Goal: Check status: Check status

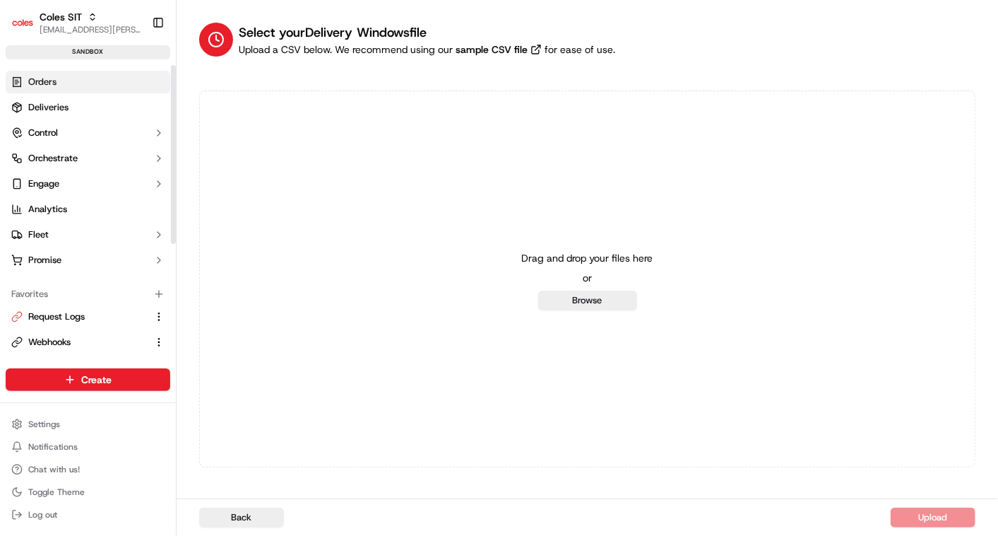
click at [40, 71] on link "Orders" at bounding box center [88, 82] width 165 height 23
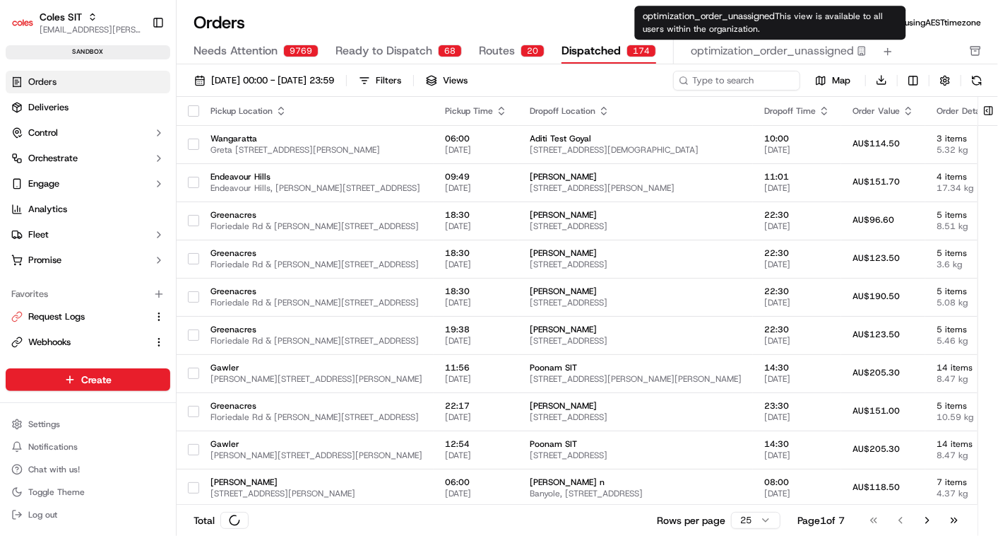
drag, startPoint x: 577, startPoint y: 47, endPoint x: 726, endPoint y: 77, distance: 151.5
click at [726, 77] on div "Orders All times are displayed using AEST timezone Needs Attention 9769 Ready t…" at bounding box center [588, 268] width 822 height 536
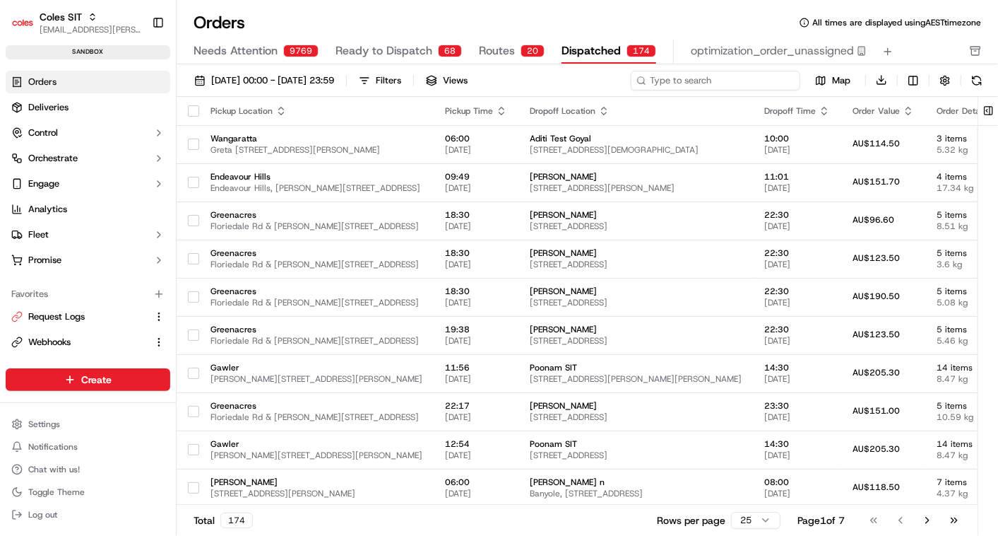
click at [726, 77] on input at bounding box center [716, 81] width 170 height 20
paste input "a232210050"
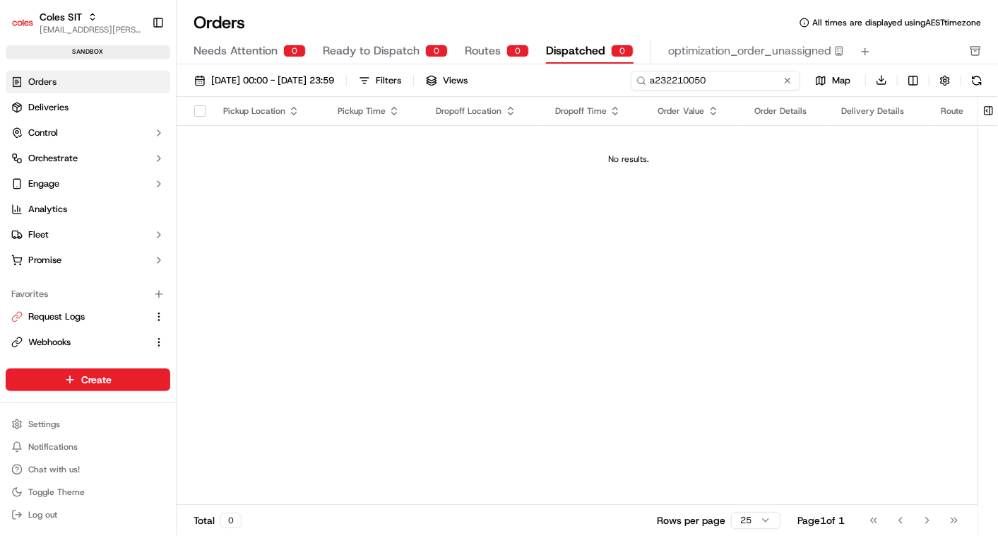
click at [659, 73] on input "a232210050" at bounding box center [716, 81] width 170 height 20
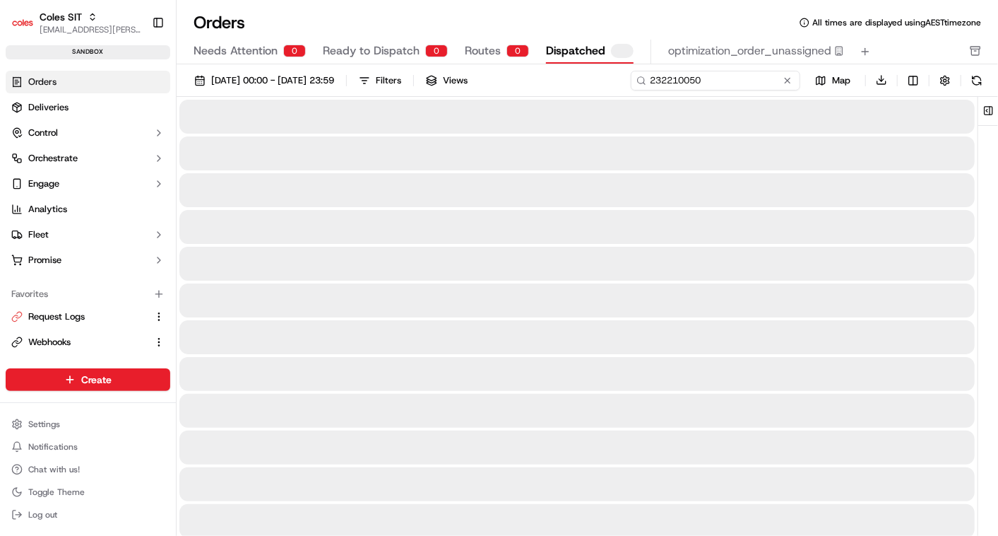
type input "232210050"
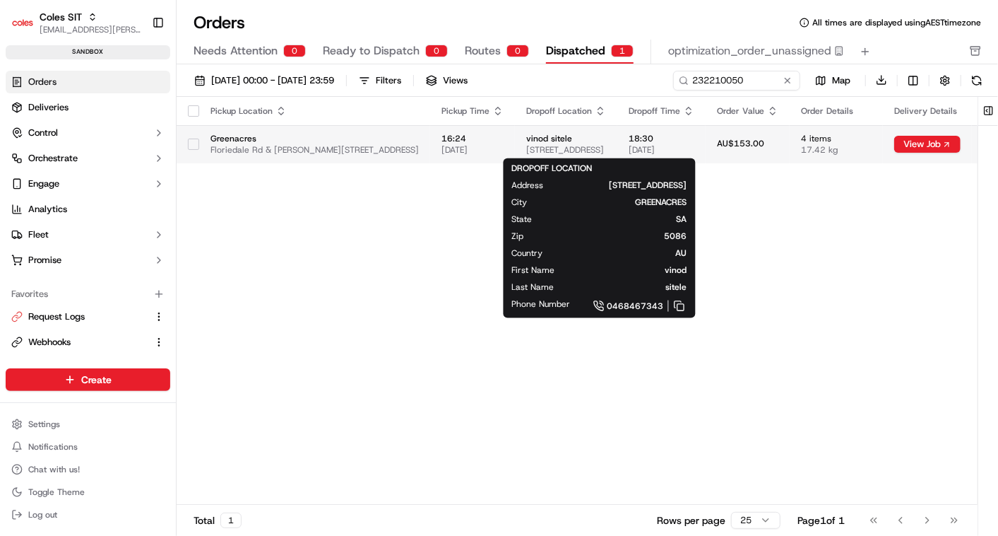
click at [561, 145] on span "[STREET_ADDRESS]" at bounding box center [566, 149] width 80 height 11
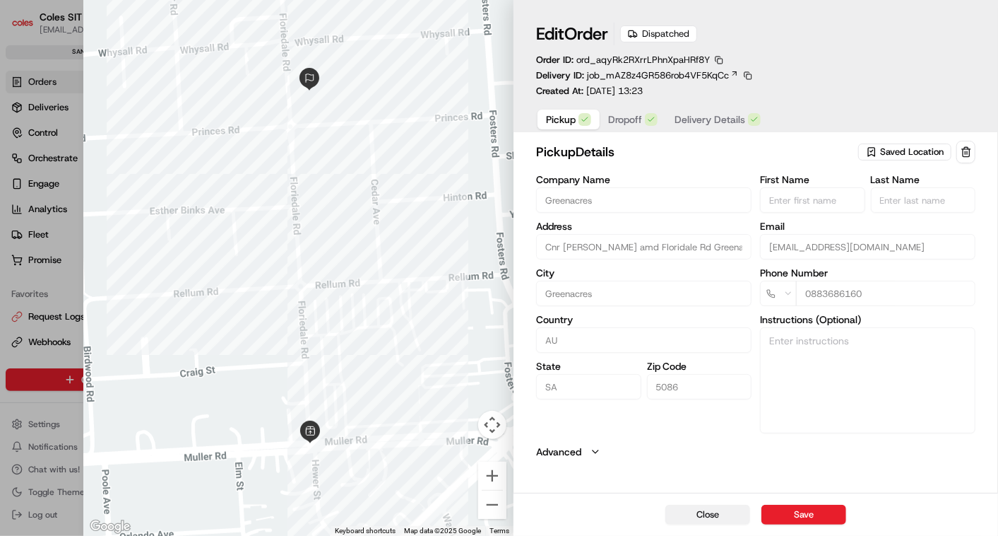
click at [722, 515] on button "Close" at bounding box center [708, 515] width 85 height 20
type input "+1"
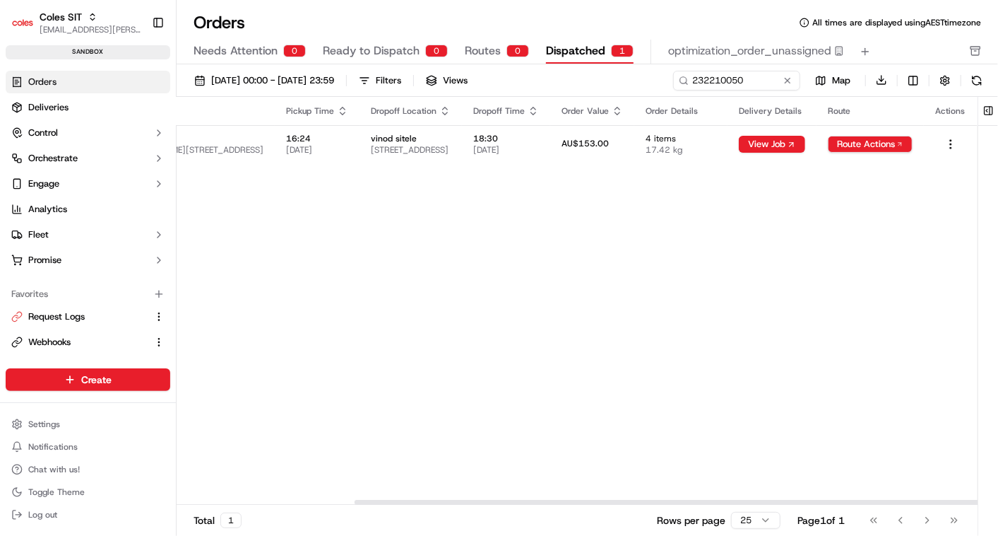
scroll to position [0, 260]
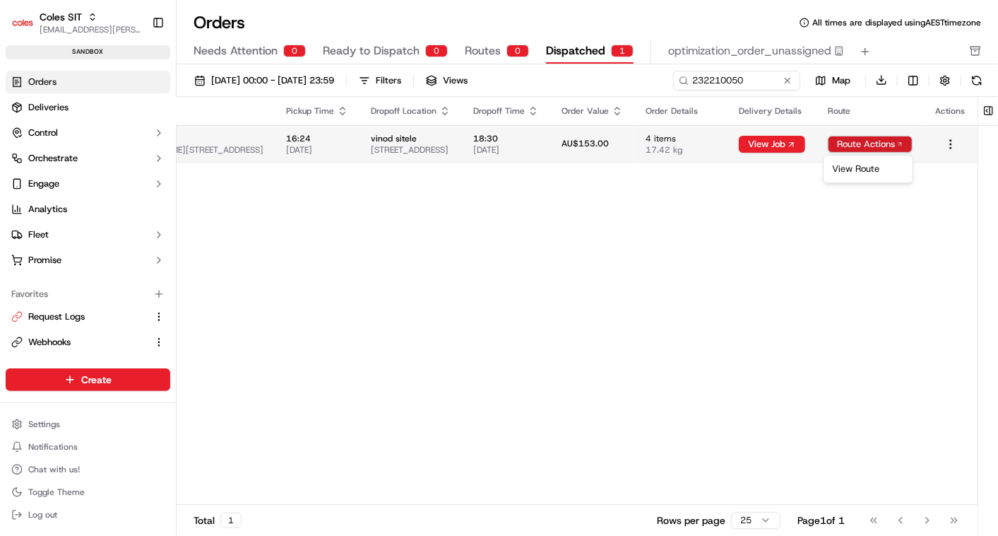
click at [871, 140] on html "Coles SIT [EMAIL_ADDRESS][PERSON_NAME][PERSON_NAME][DOMAIN_NAME] Toggle Sidebar…" at bounding box center [499, 268] width 998 height 536
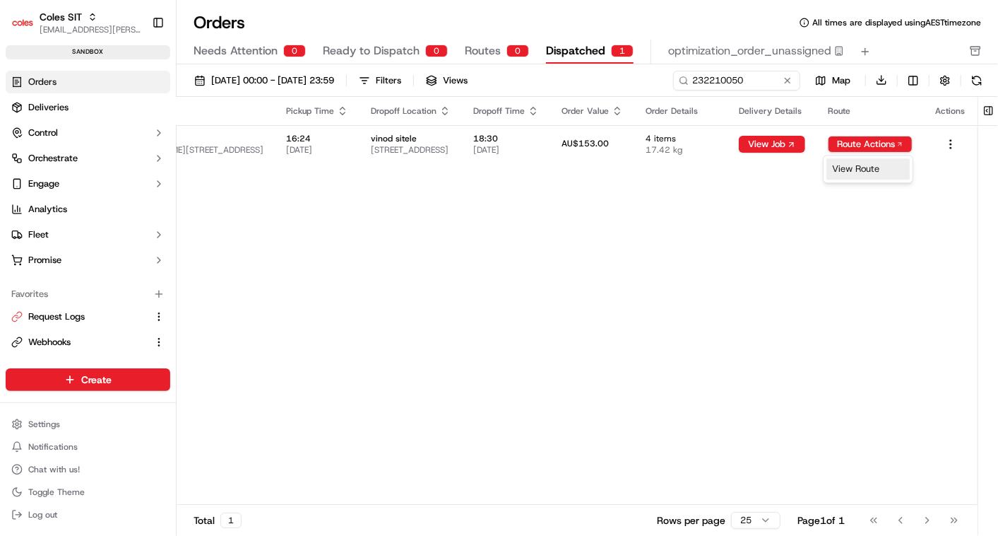
click at [849, 170] on div "View Route" at bounding box center [868, 168] width 83 height 21
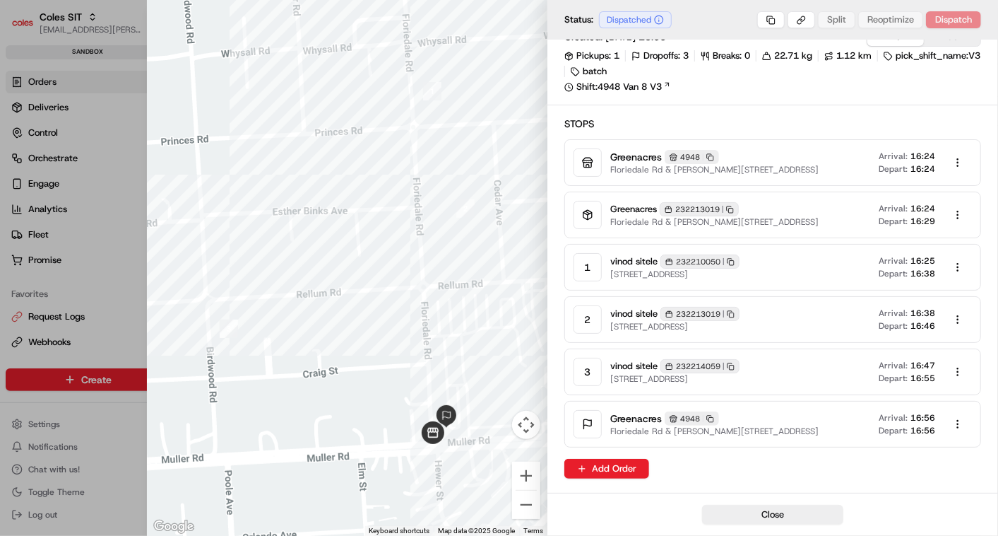
scroll to position [29, 0]
click at [660, 18] on icon "button" at bounding box center [659, 20] width 10 height 10
click at [650, 18] on div "Dispatched" at bounding box center [635, 19] width 73 height 17
click at [743, 509] on button "Close" at bounding box center [772, 515] width 141 height 20
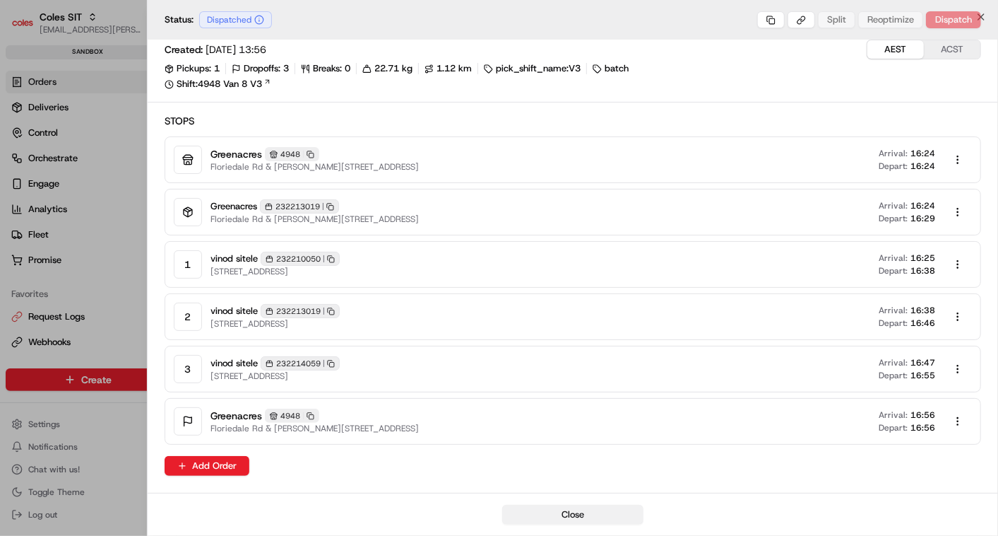
scroll to position [14, 0]
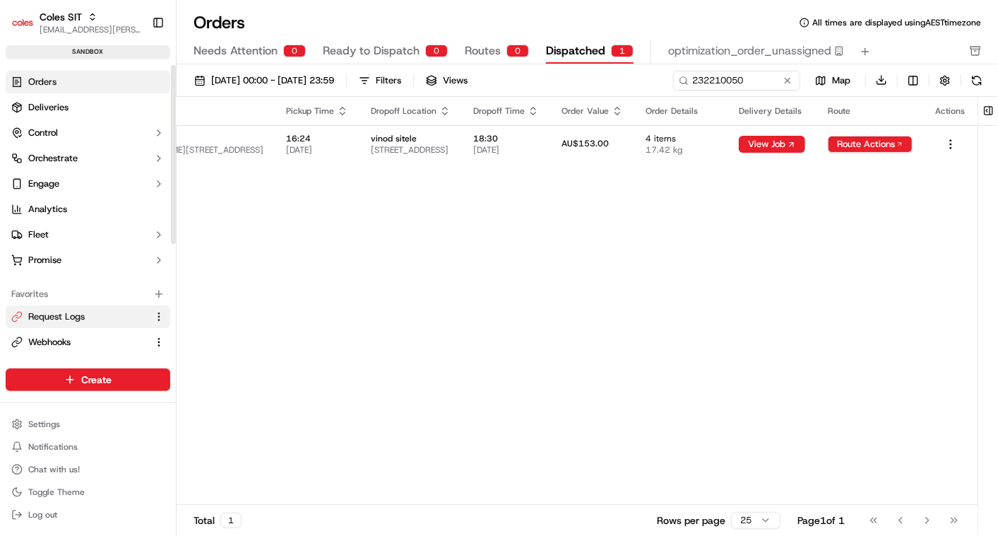
click at [51, 317] on span "Request Logs" at bounding box center [56, 316] width 57 height 13
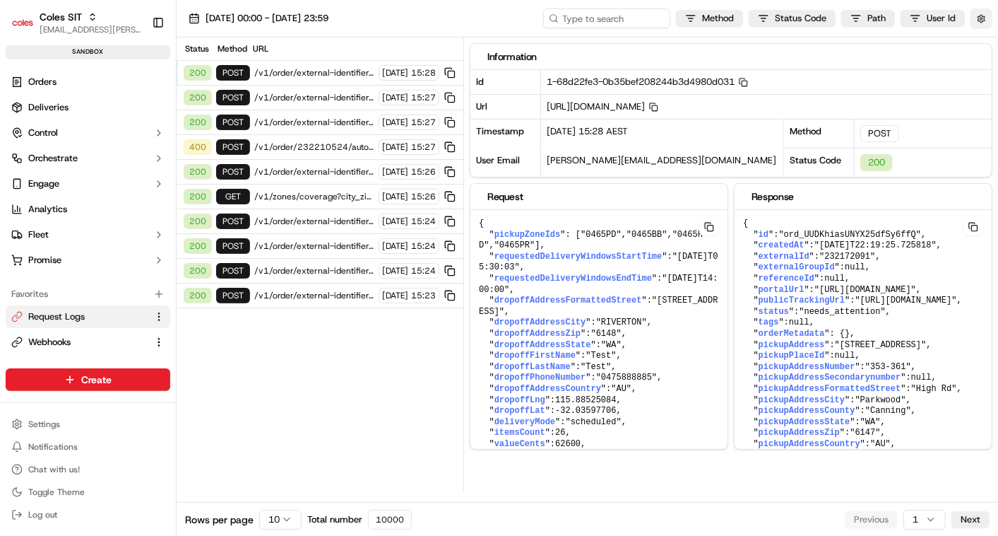
click at [979, 24] on button "button" at bounding box center [982, 18] width 22 height 20
click at [984, 45] on button "Display Only Provider Logs" at bounding box center [983, 43] width 11 height 11
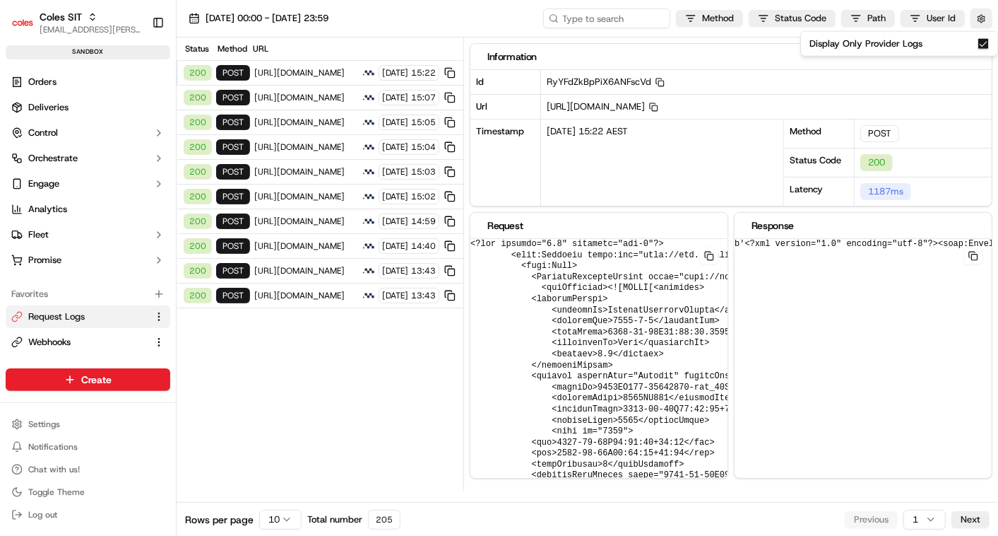
click at [296, 240] on span "[URL][DOMAIN_NAME]" at bounding box center [305, 245] width 103 height 11
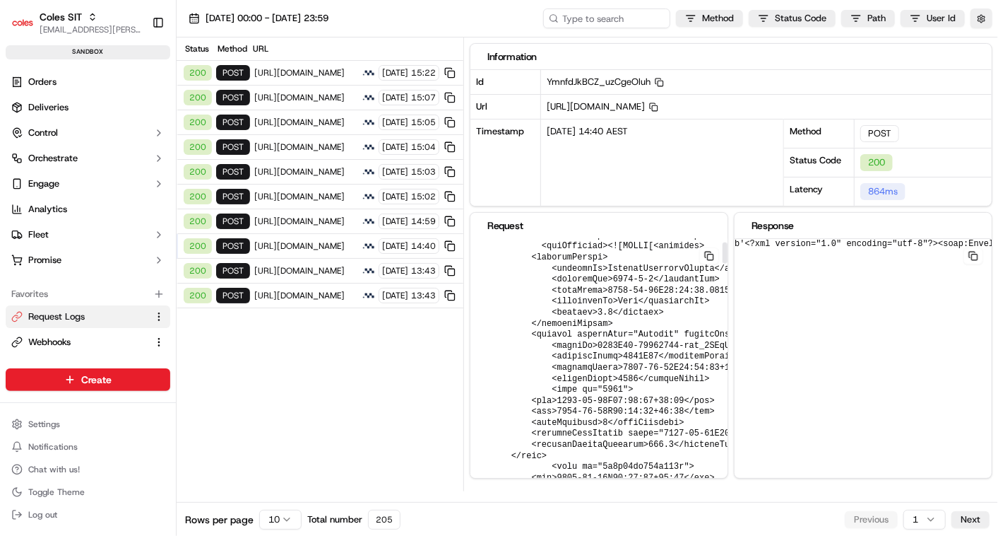
scroll to position [42, 0]
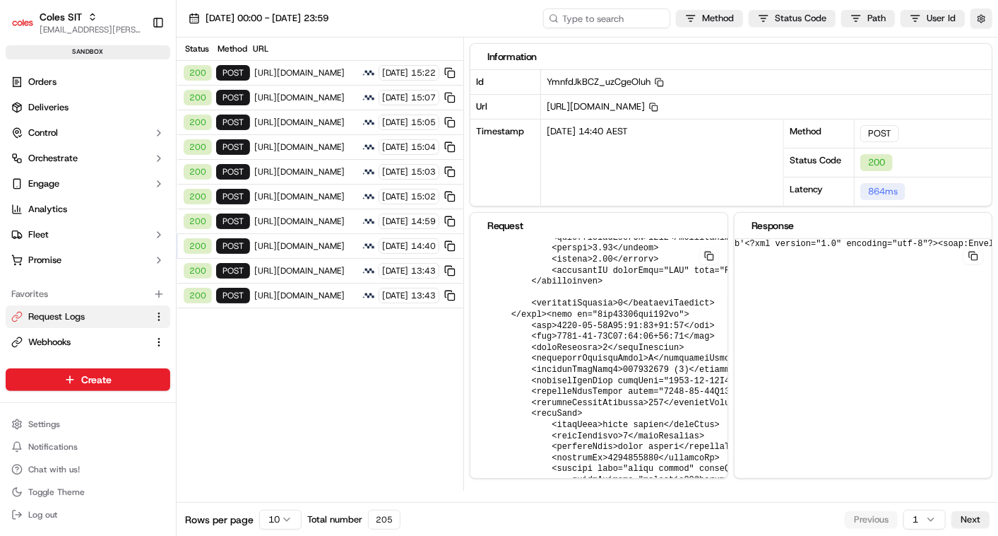
scroll to position [2442, 0]
